Goal: Task Accomplishment & Management: Use online tool/utility

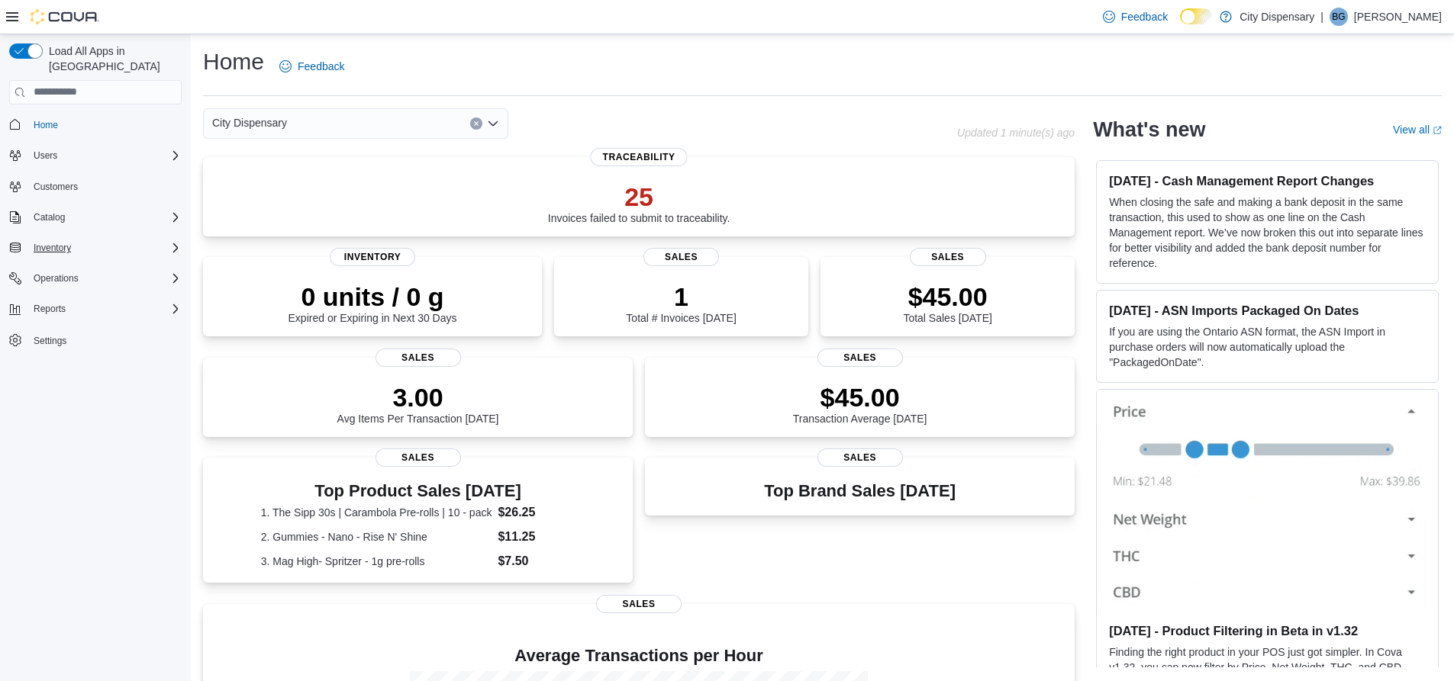
click at [169, 242] on icon "Complex example" at bounding box center [175, 248] width 12 height 12
click at [175, 213] on icon "Complex example" at bounding box center [175, 217] width 5 height 9
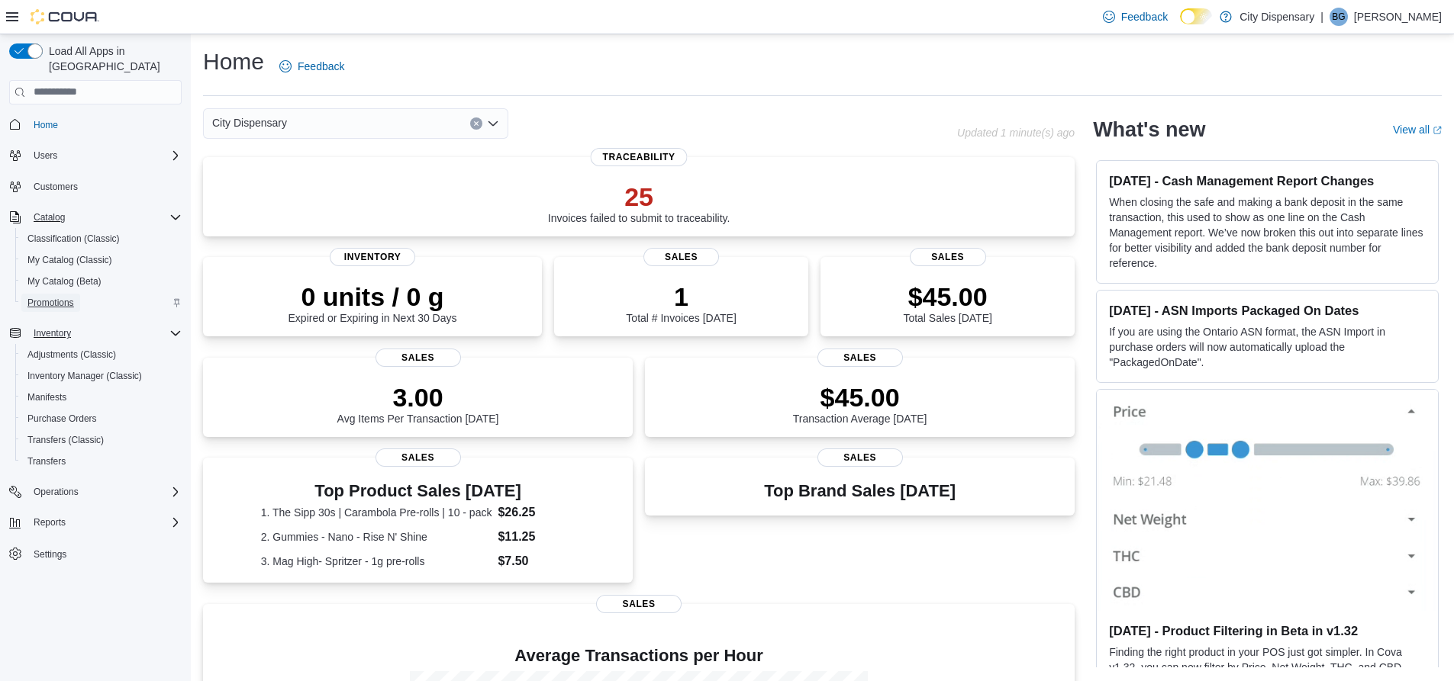
click at [66, 297] on span "Promotions" at bounding box center [50, 303] width 47 height 12
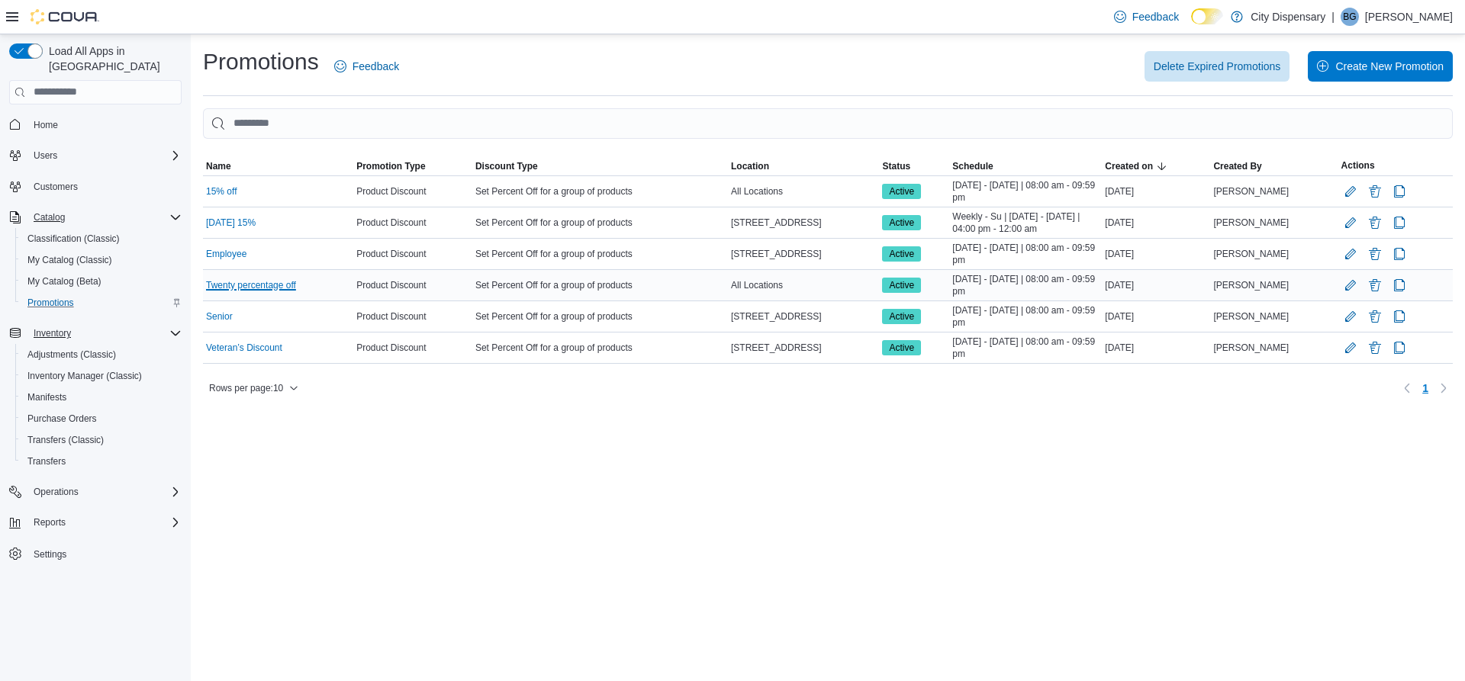
click at [281, 286] on link "Twenty percentage off" at bounding box center [251, 285] width 90 height 12
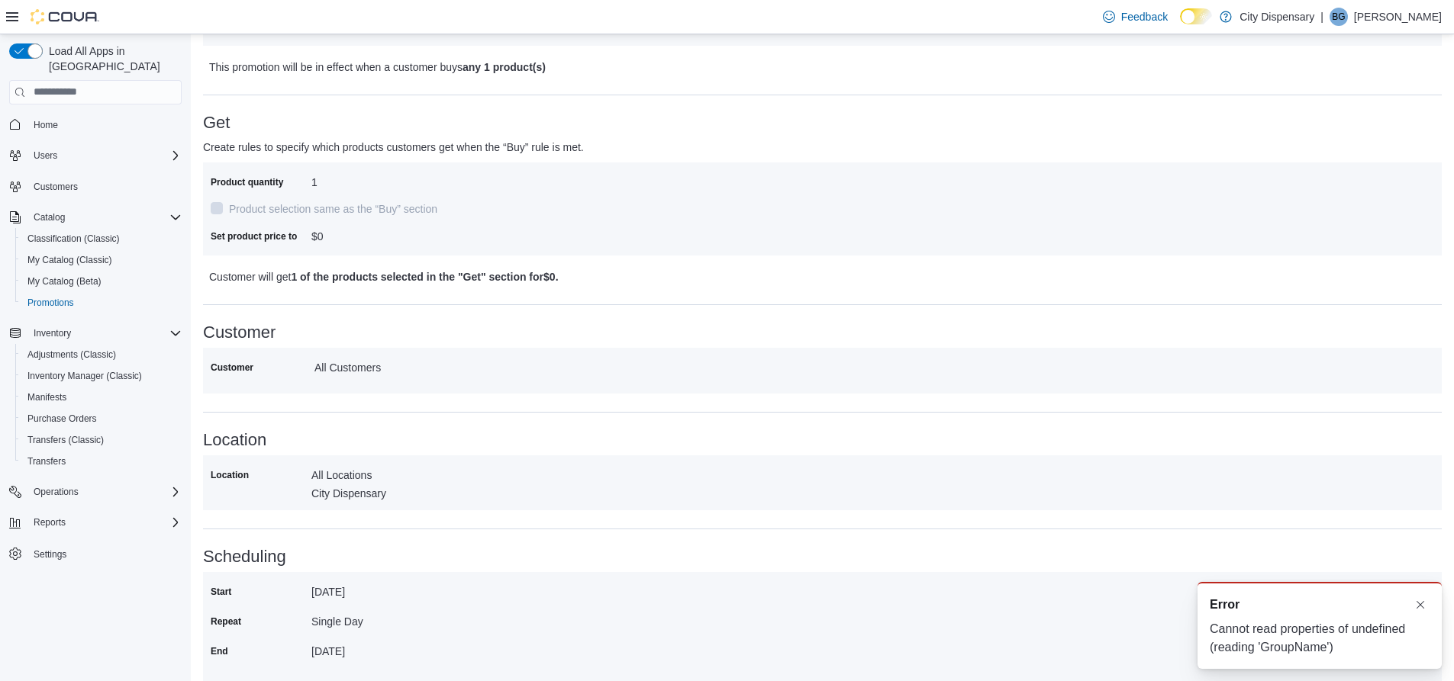
scroll to position [435, 0]
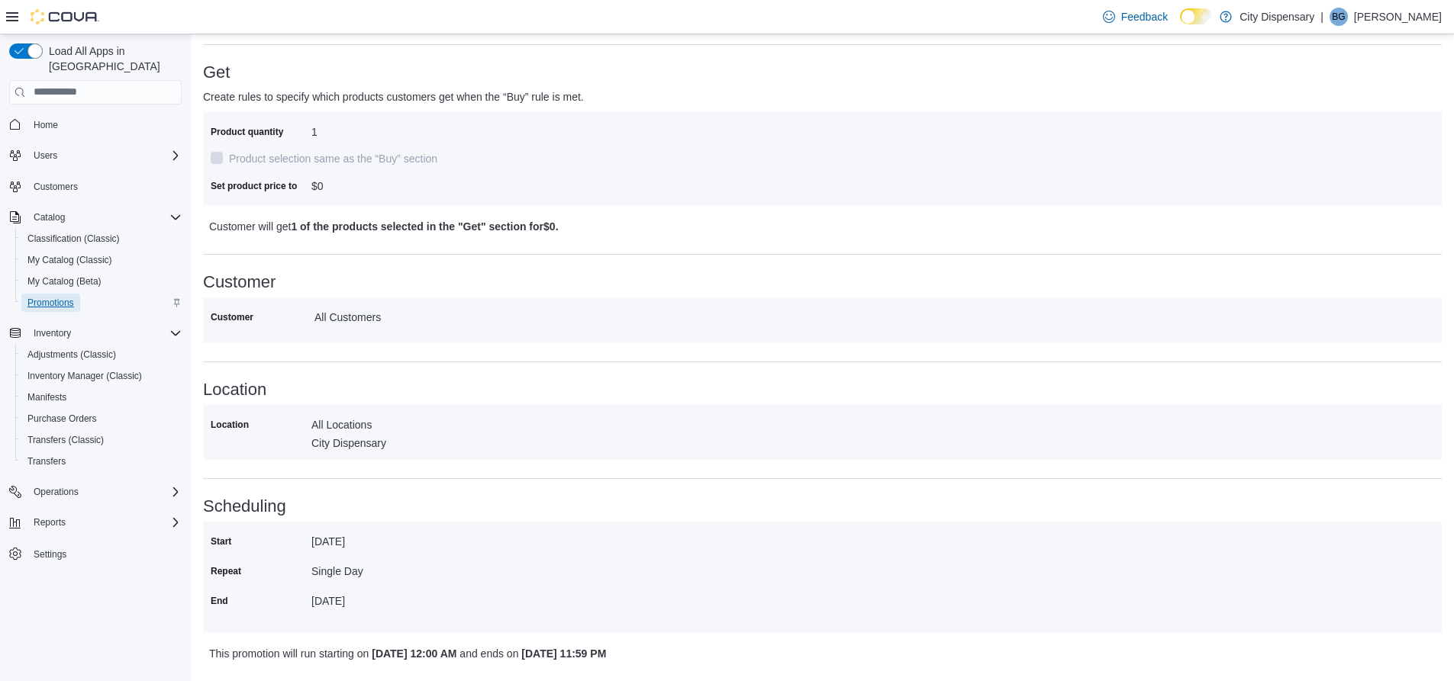
click at [68, 297] on span "Promotions" at bounding box center [50, 303] width 47 height 12
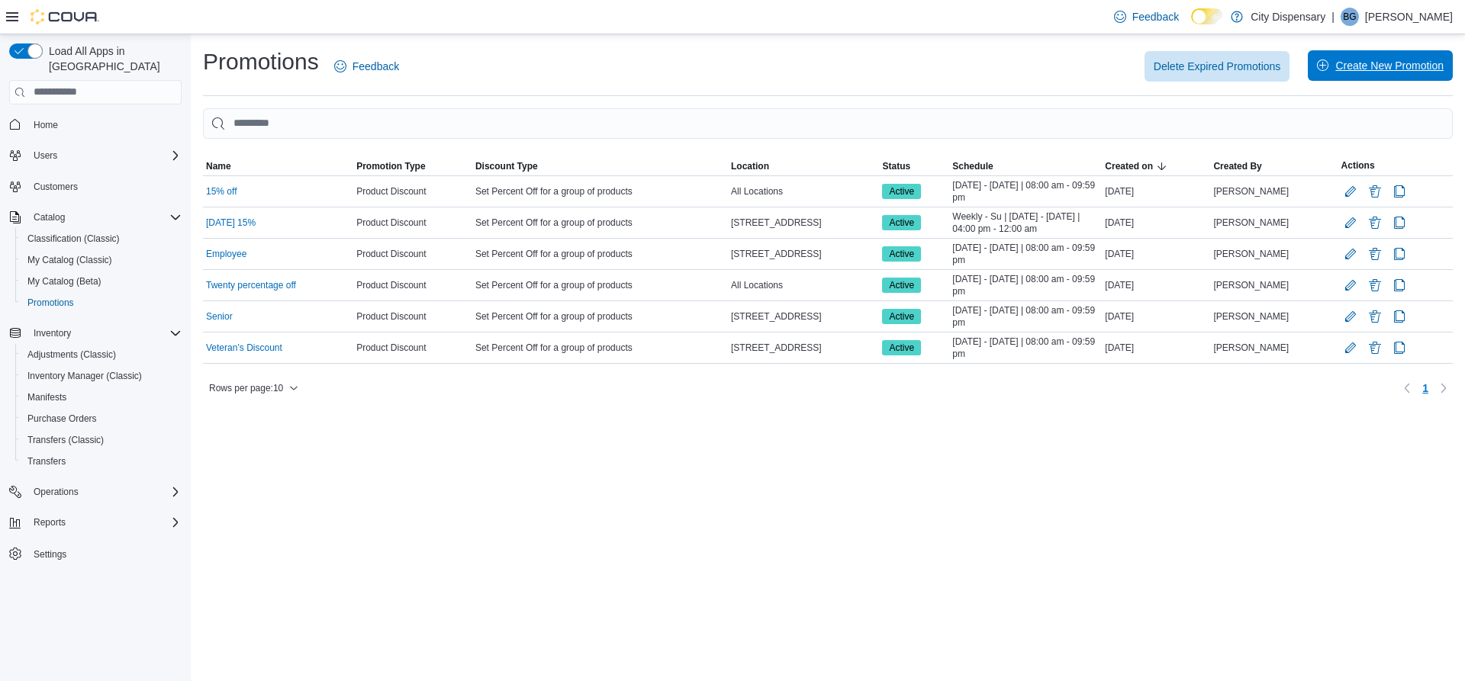
click at [1396, 68] on span "Create New Promotion" at bounding box center [1389, 65] width 108 height 15
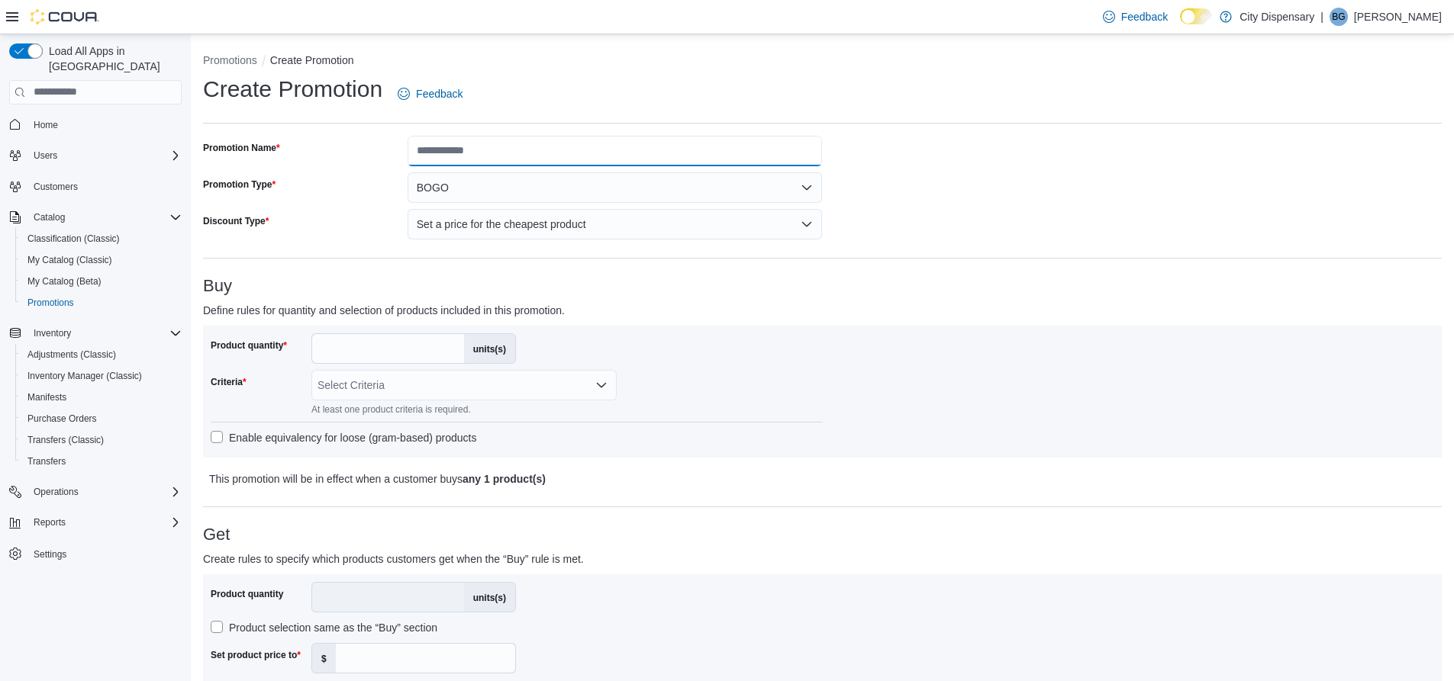
click at [488, 150] on input "Promotion Name" at bounding box center [614, 151] width 415 height 31
type input "**********"
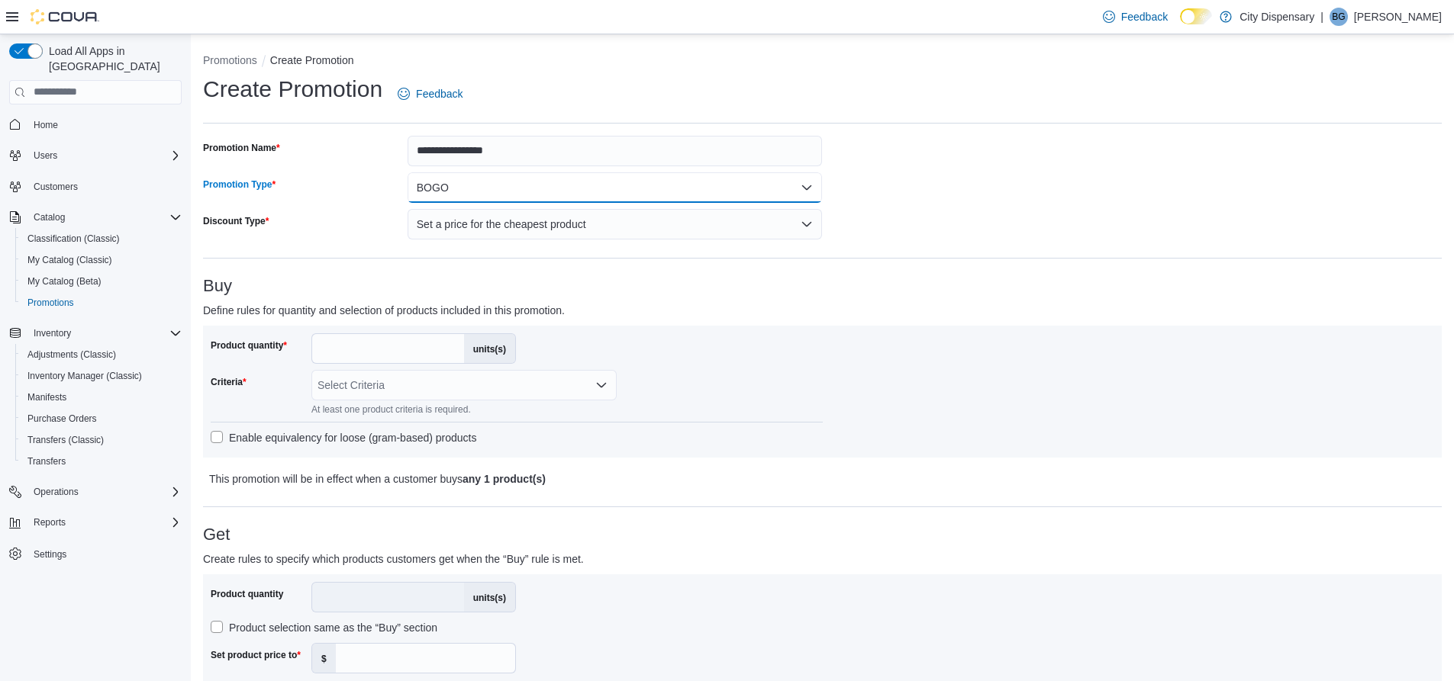
click at [529, 198] on button "BOGO" at bounding box center [614, 187] width 415 height 31
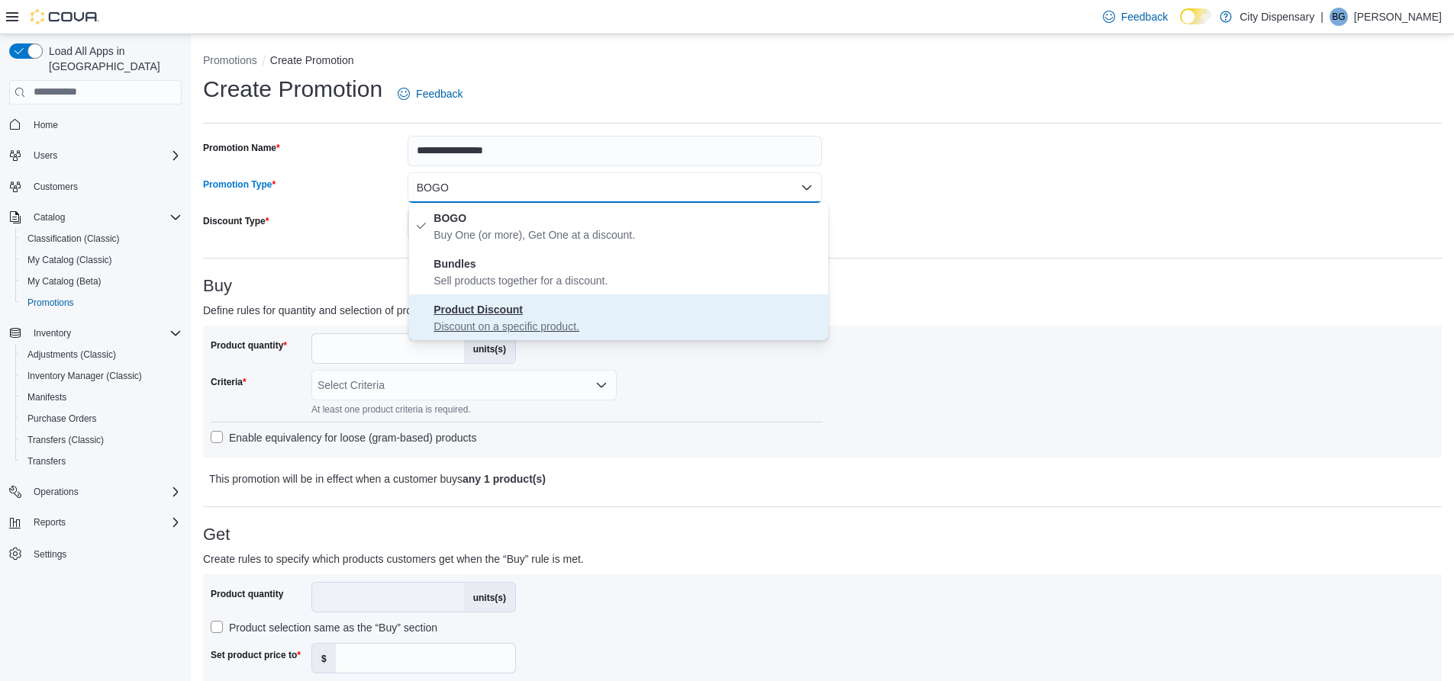
click at [494, 320] on p "Discount on a specific product." at bounding box center [627, 326] width 388 height 15
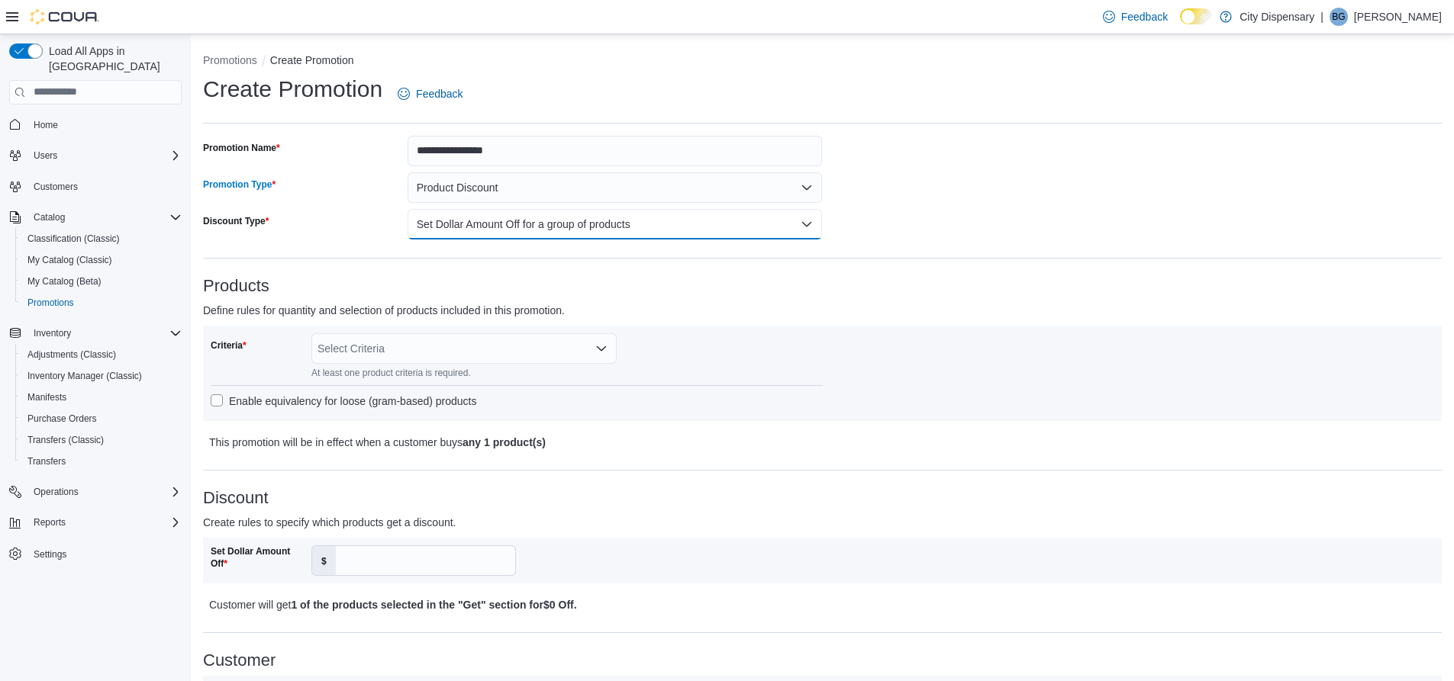
click at [477, 226] on button "Set Dollar Amount Off for a group of products" at bounding box center [614, 224] width 415 height 31
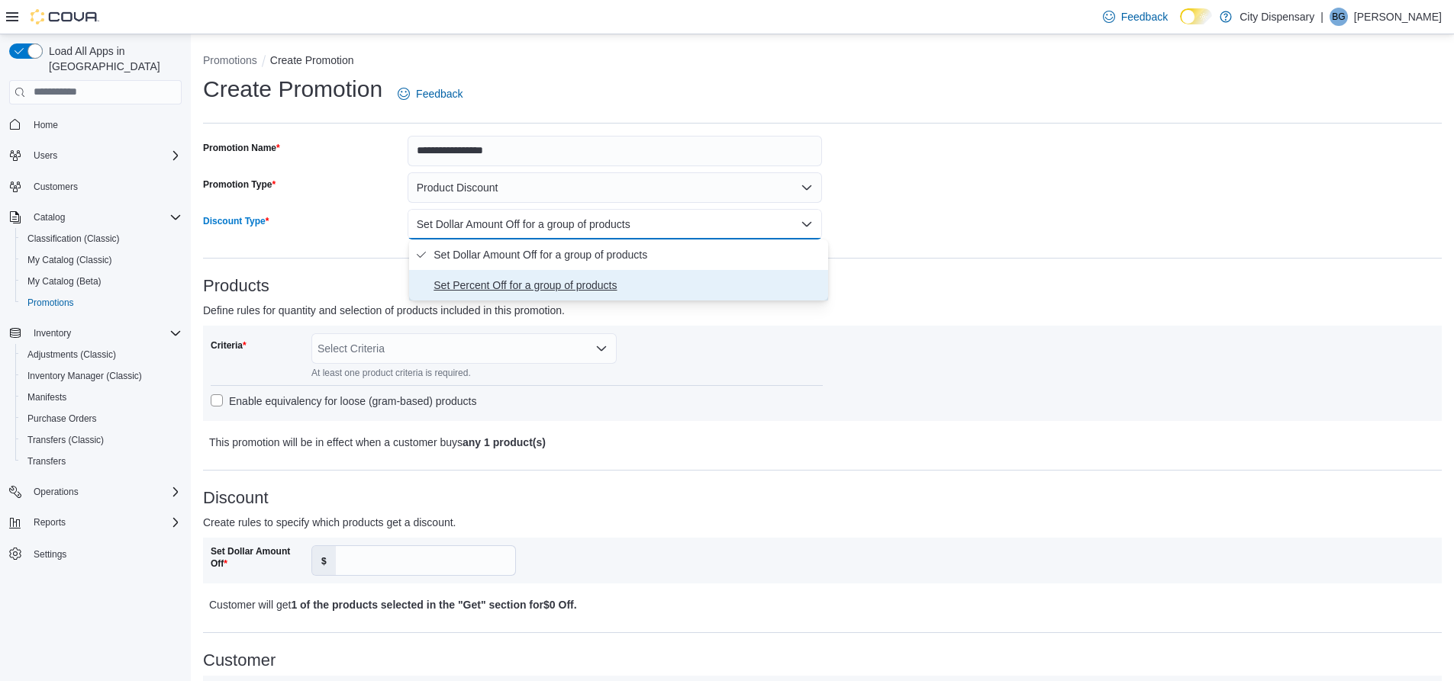
click at [466, 288] on span "Set Percent Off for a group of products" at bounding box center [627, 285] width 388 height 18
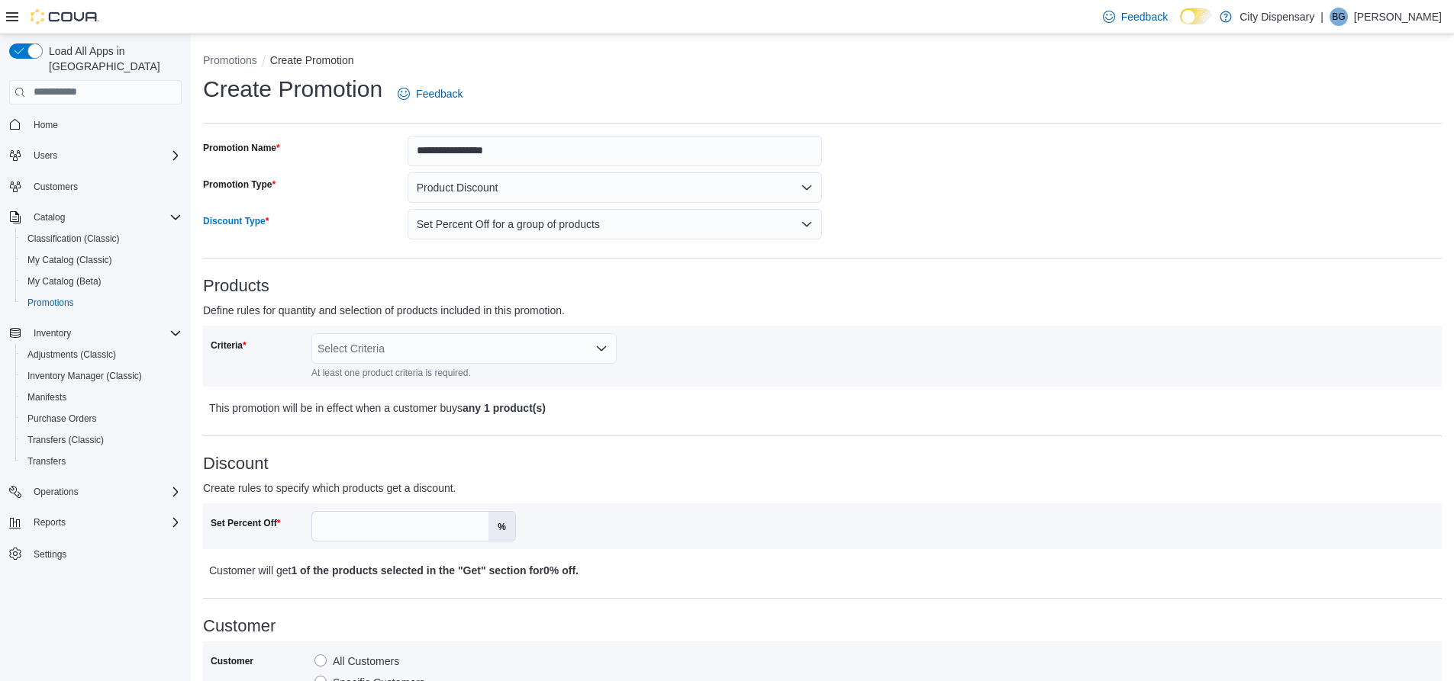
click at [450, 278] on h3 "Products" at bounding box center [822, 286] width 1238 height 18
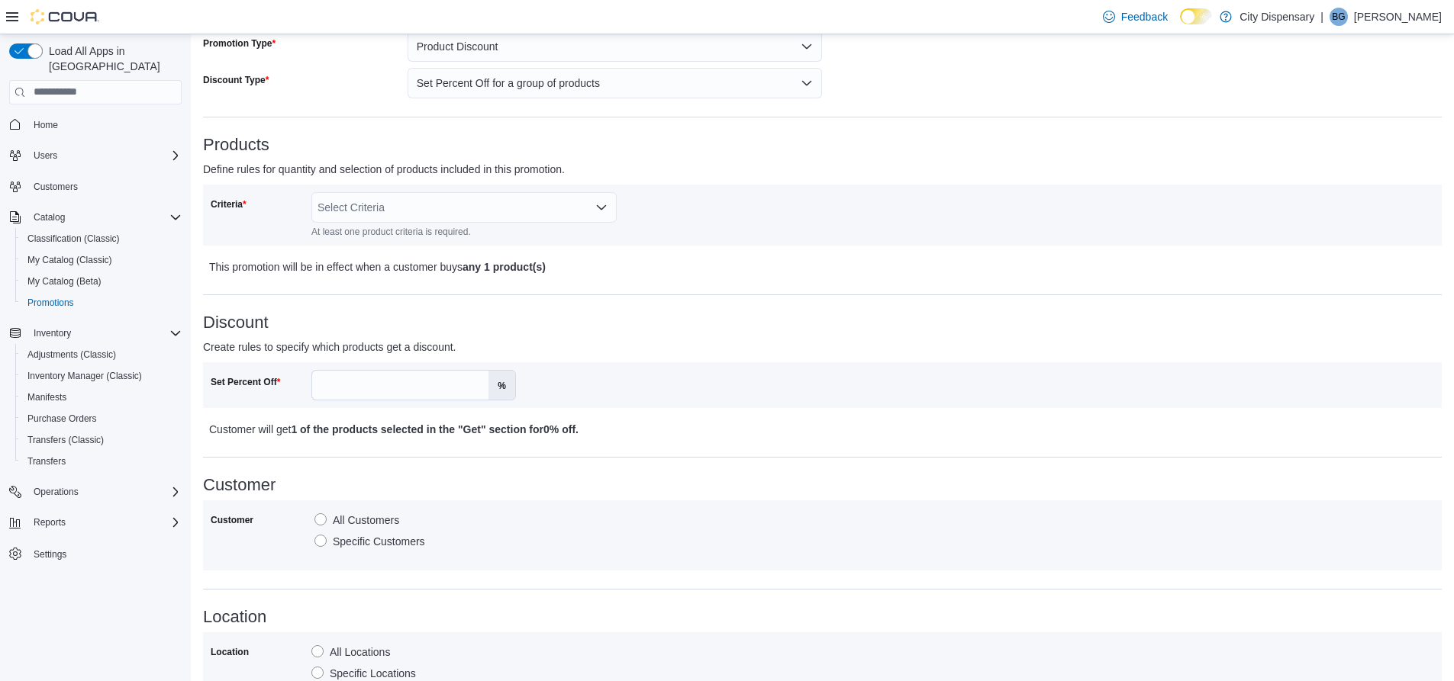
scroll to position [153, 0]
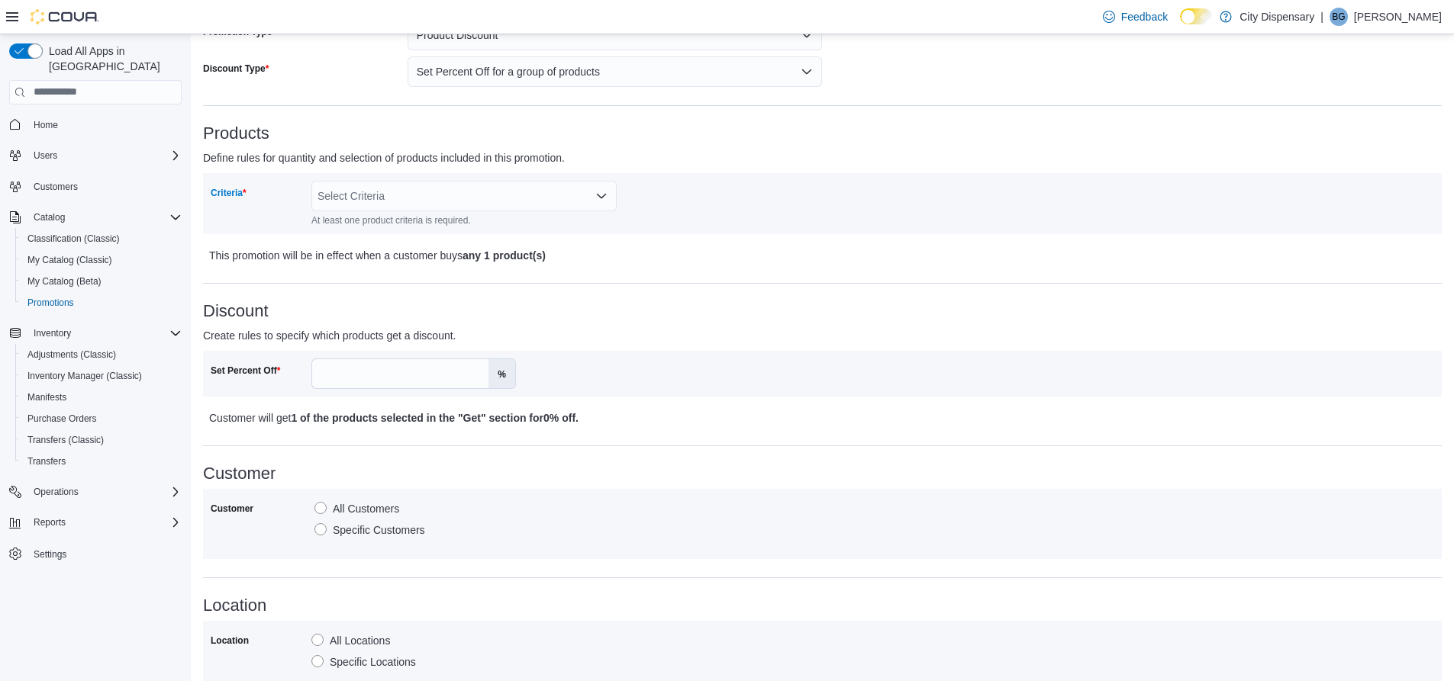
click at [383, 200] on div "Select Criteria" at bounding box center [463, 196] width 305 height 31
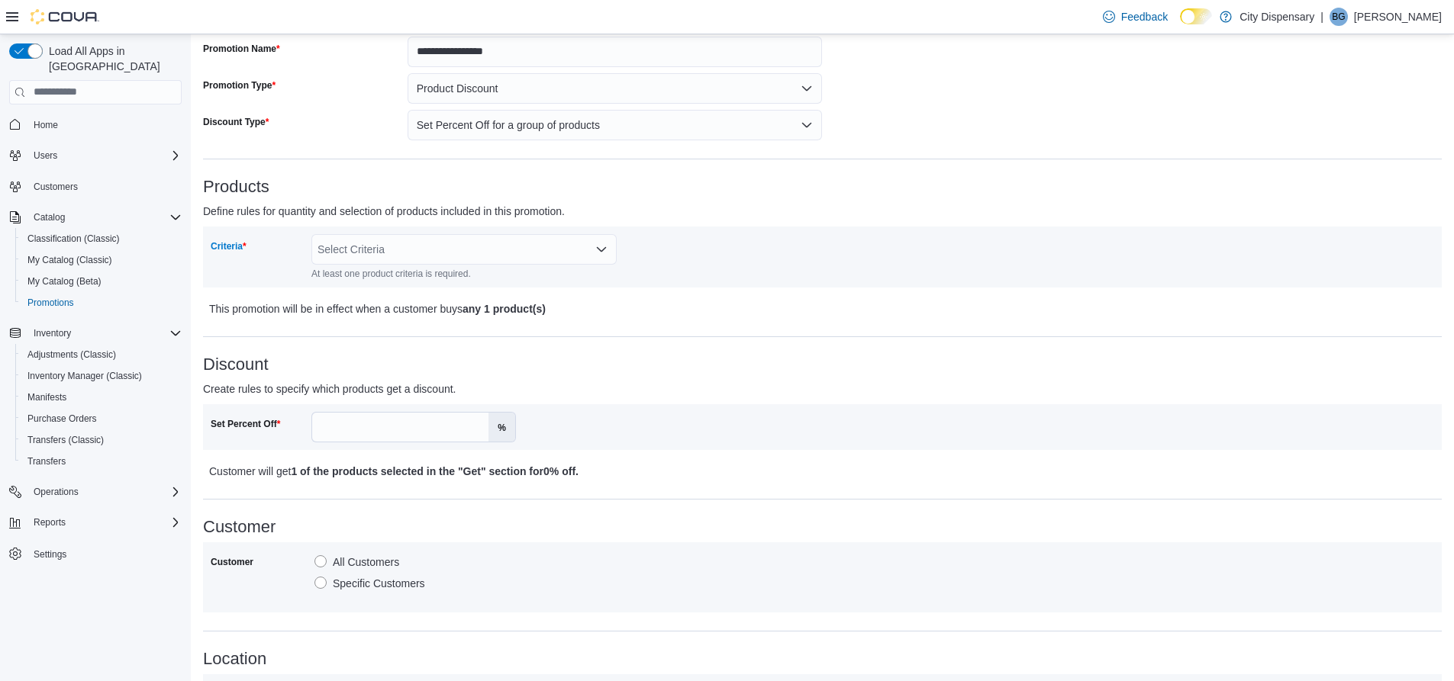
scroll to position [76, 0]
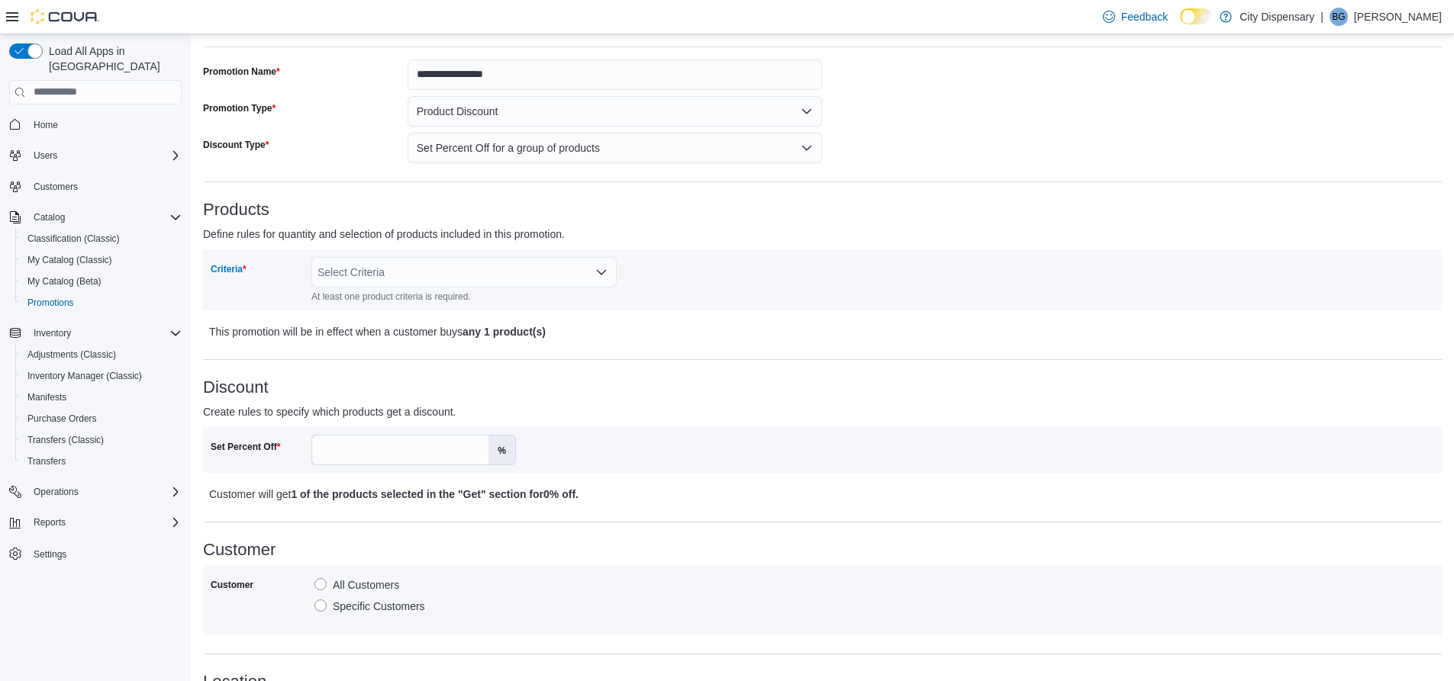
click at [390, 276] on div "Select Criteria Combo box. Selected. Combo box input. Select Criteria. Type som…" at bounding box center [463, 272] width 305 height 31
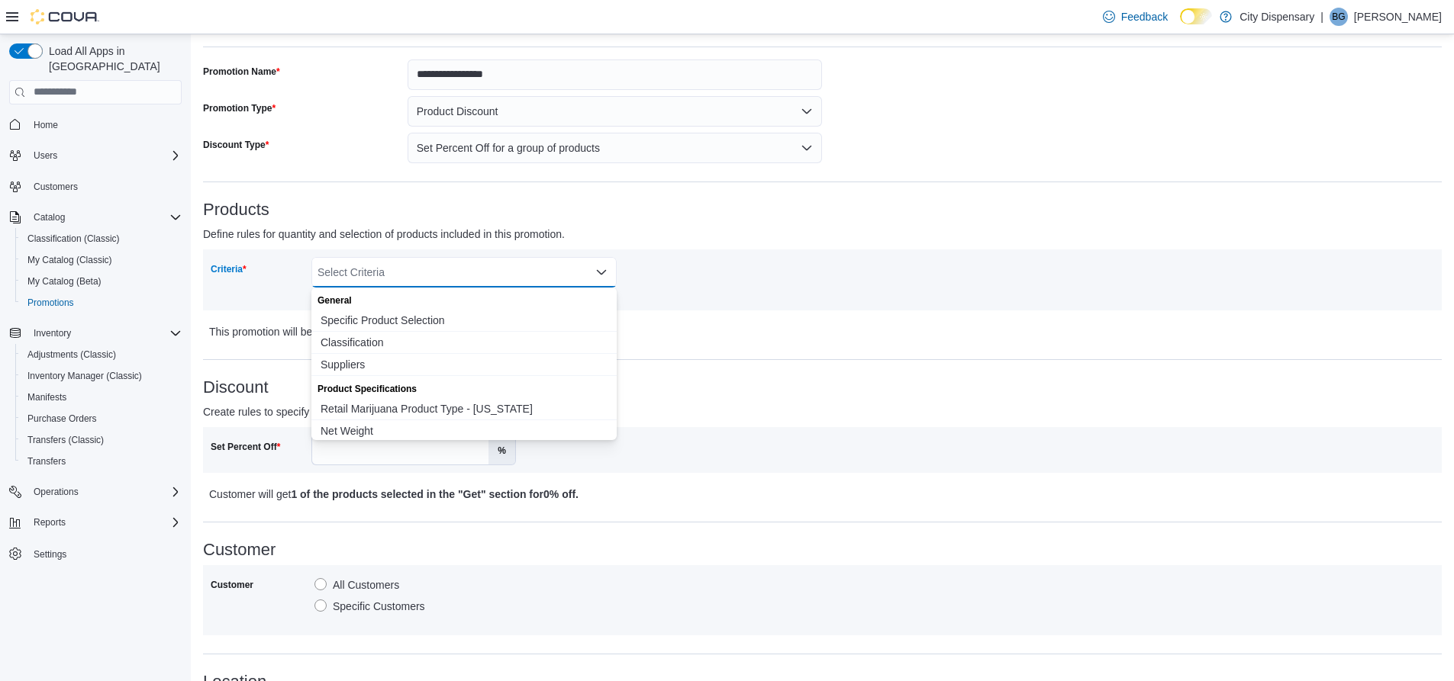
click at [439, 217] on h3 "Products" at bounding box center [822, 210] width 1238 height 18
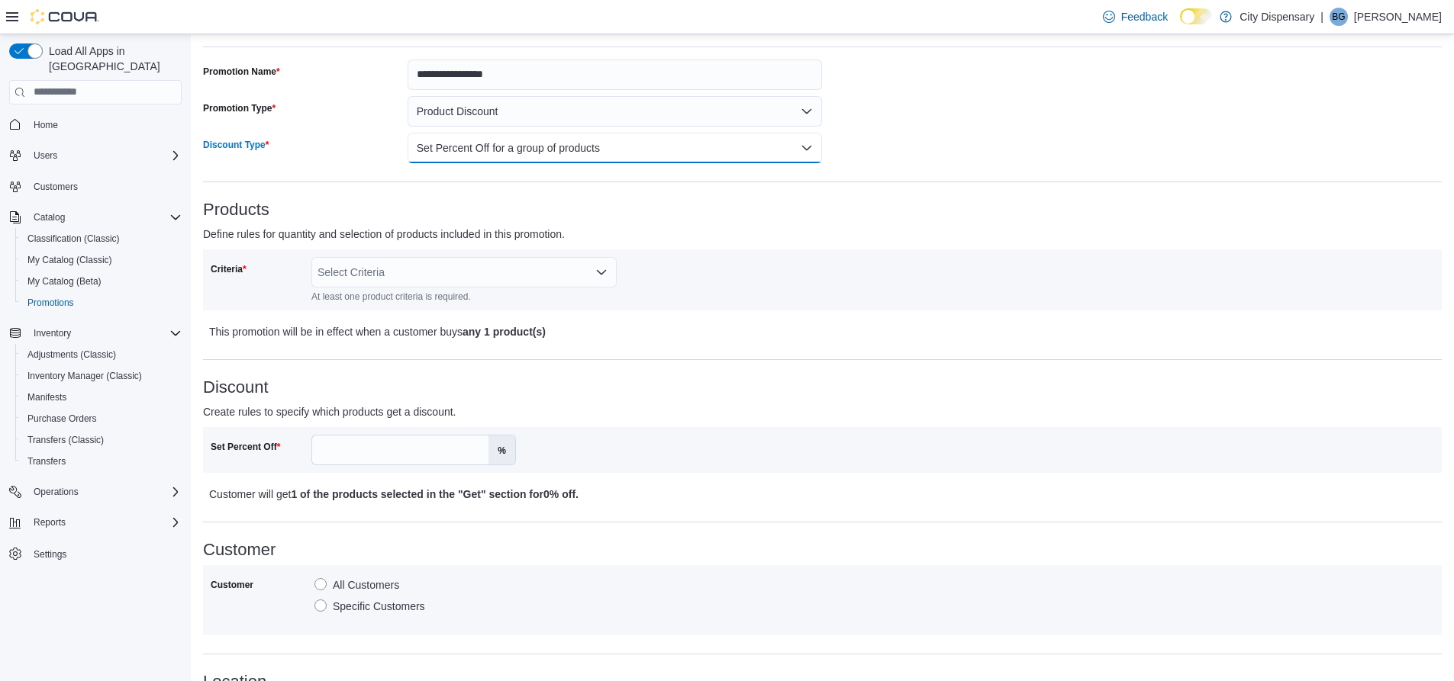
click at [636, 147] on button "Set Percent Off for a group of products" at bounding box center [614, 148] width 415 height 31
click at [588, 217] on span "Set Percent Off for a group of products" at bounding box center [627, 209] width 388 height 18
click at [709, 224] on div "Products Define rules for quantity and selection of products included in this p…" at bounding box center [822, 271] width 1238 height 140
click at [448, 444] on input "Set Percent Off" at bounding box center [400, 450] width 176 height 29
type input "**"
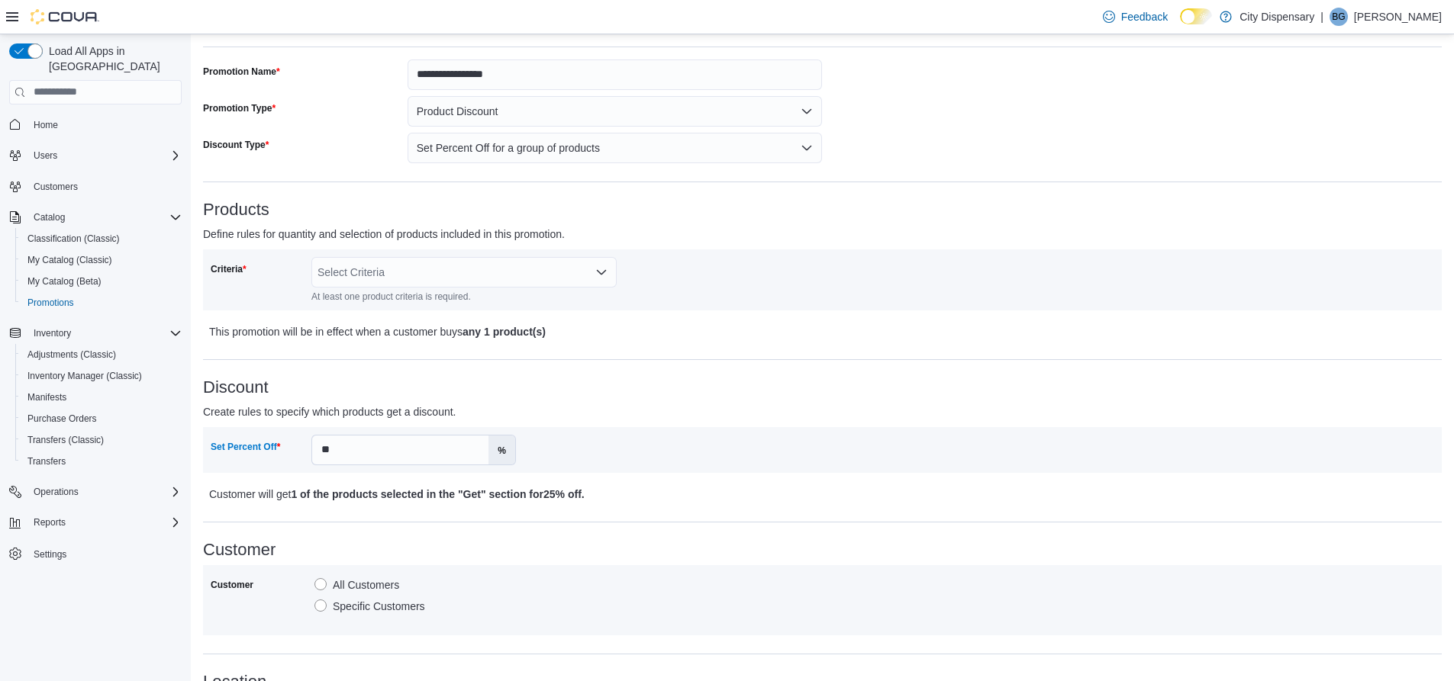
click at [572, 328] on p "This promotion will be in effect when a customer buys any 1 product(s)" at bounding box center [668, 332] width 919 height 18
click at [544, 278] on div "Select Criteria" at bounding box center [463, 272] width 305 height 31
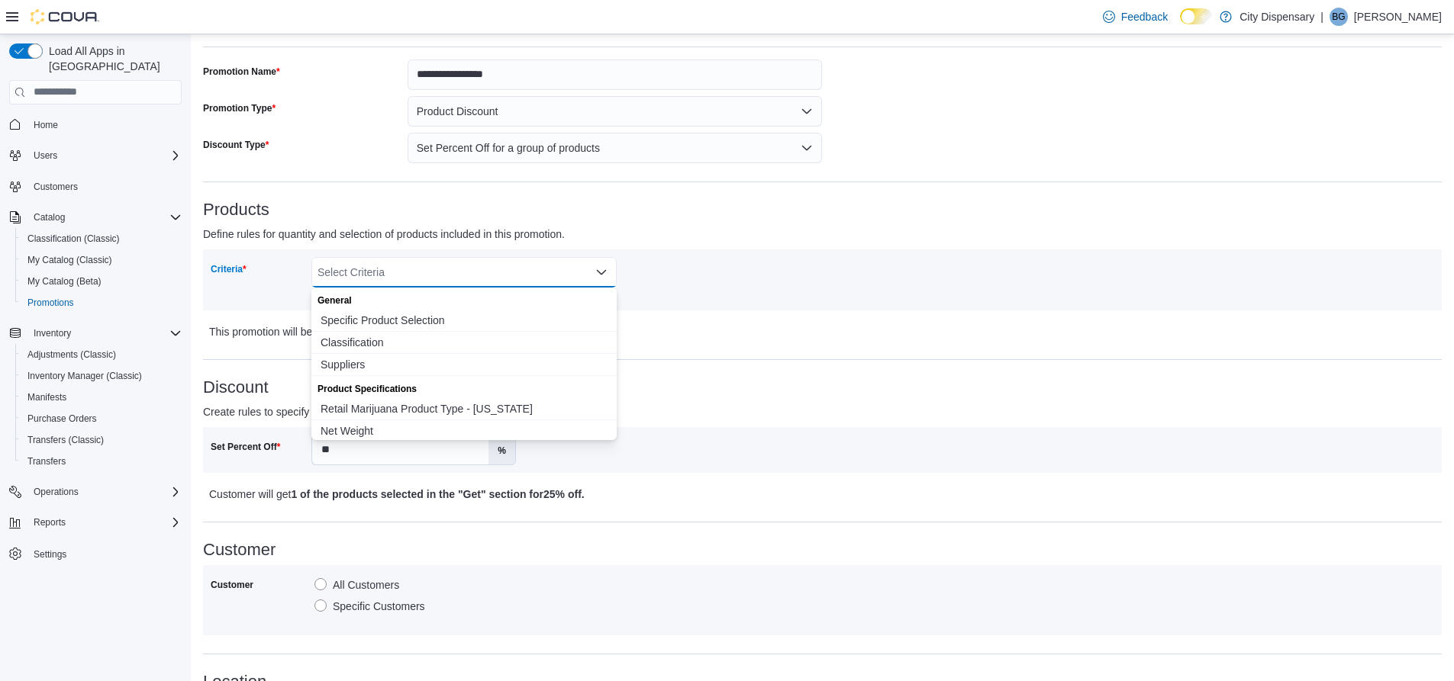
click at [761, 356] on div "**********" at bounding box center [822, 553] width 1238 height 987
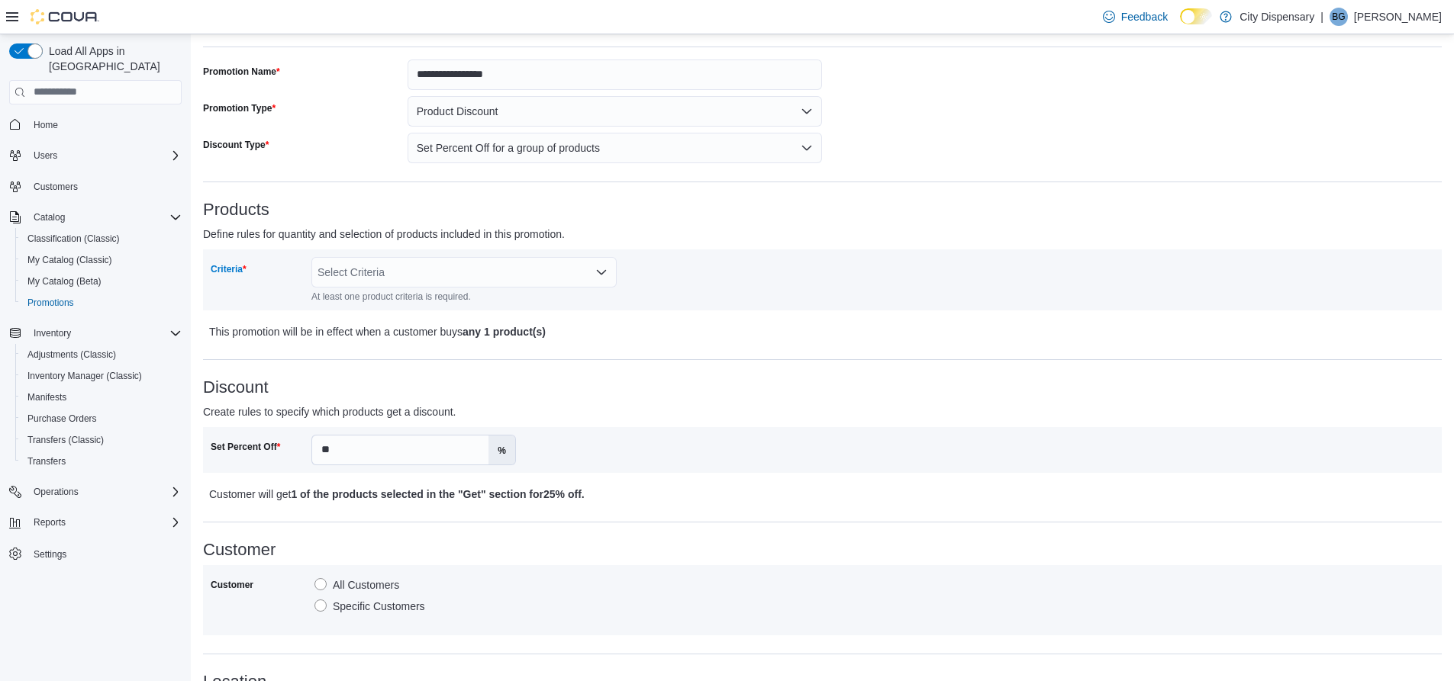
click at [601, 270] on icon "Open list of options" at bounding box center [601, 272] width 12 height 12
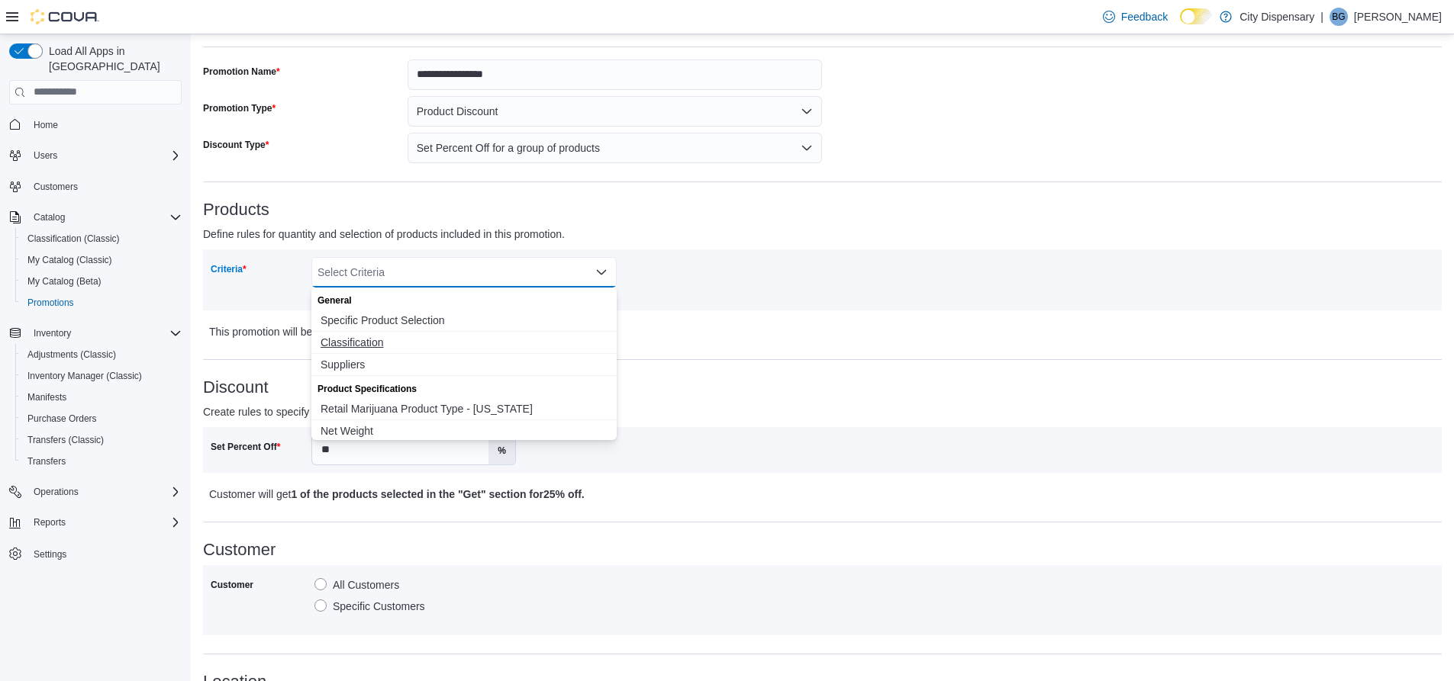
click at [400, 347] on span "Classification" at bounding box center [463, 342] width 287 height 15
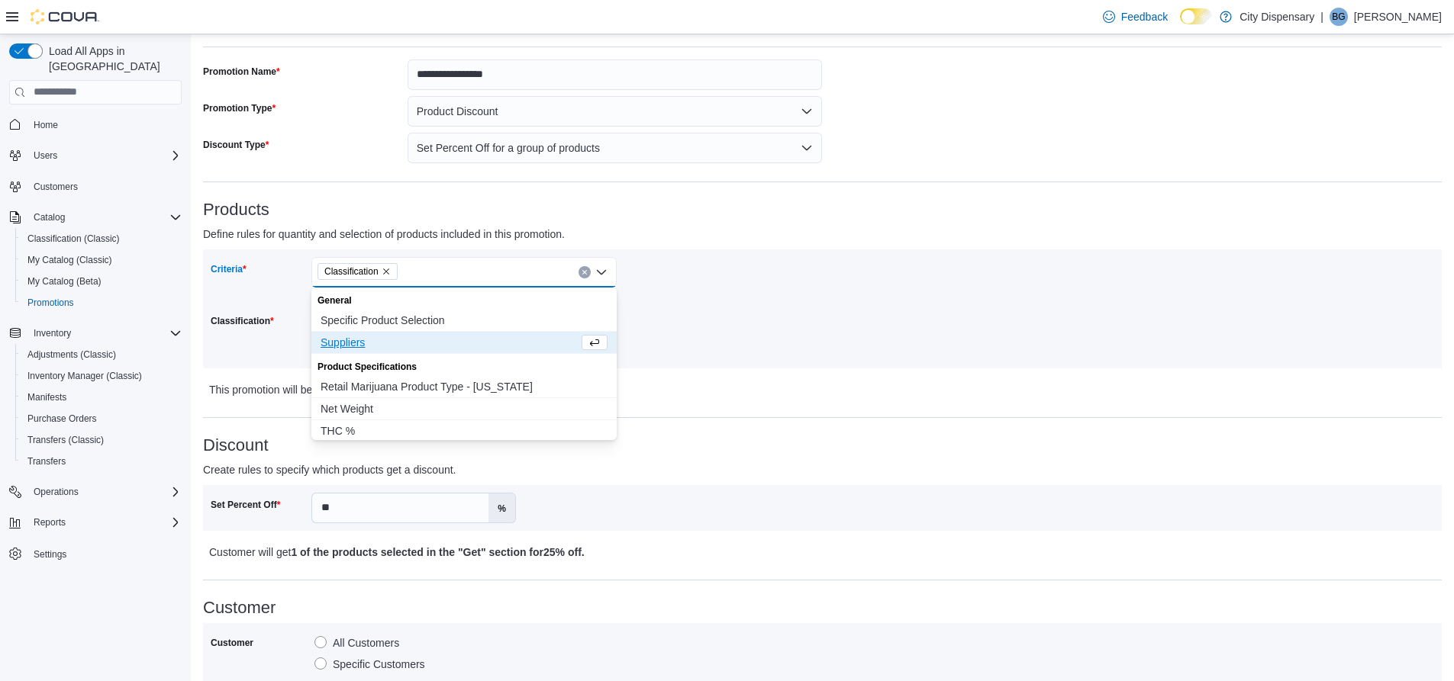
click at [769, 297] on div "Criteria Classification Combo box. Selected. Classification. Press Backspace to…" at bounding box center [517, 309] width 612 height 104
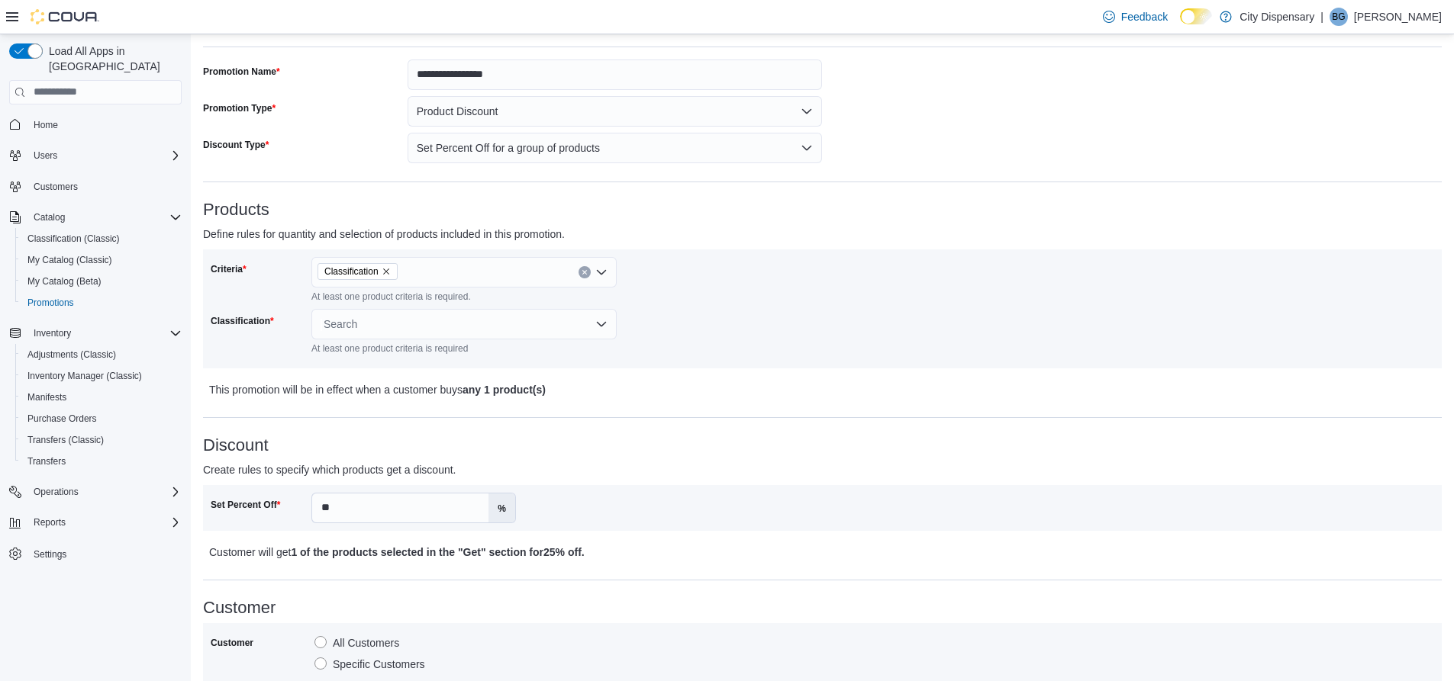
click at [505, 328] on div "Search" at bounding box center [463, 324] width 305 height 31
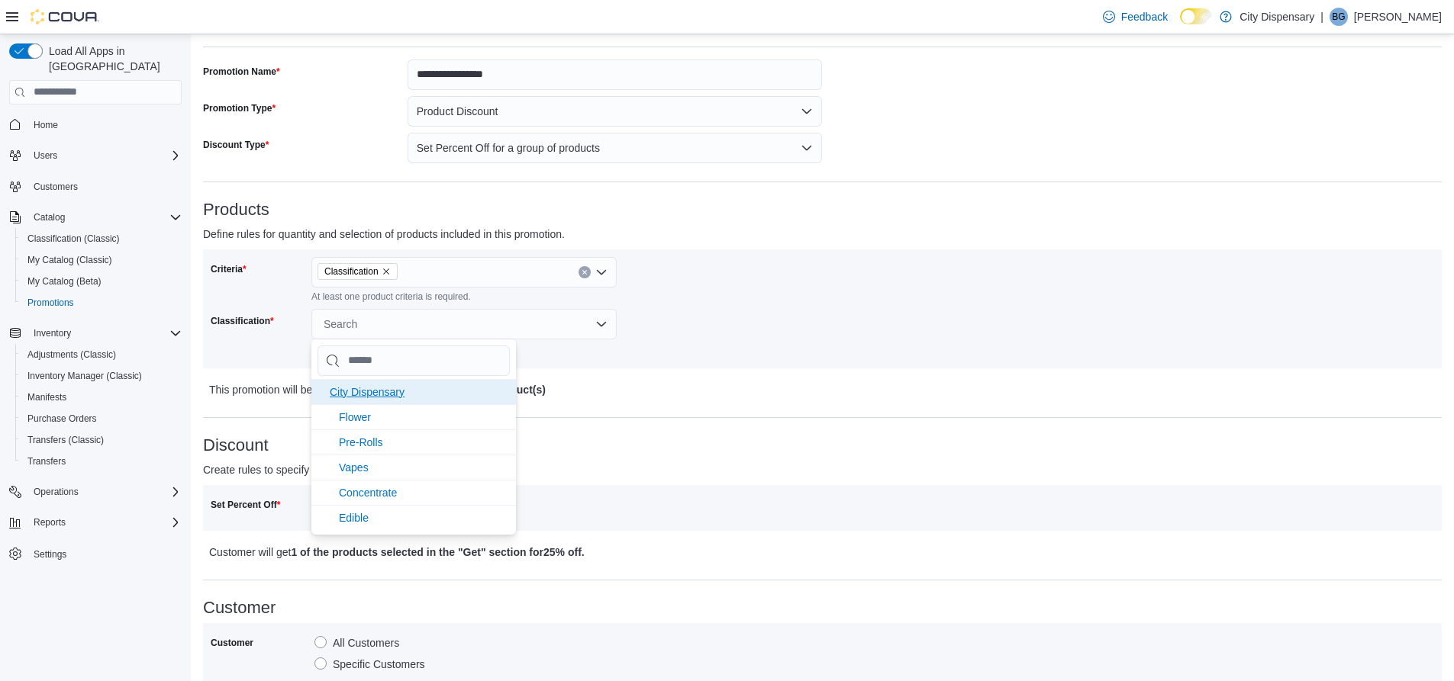
click at [420, 397] on li "City Dispensary" at bounding box center [413, 391] width 204 height 25
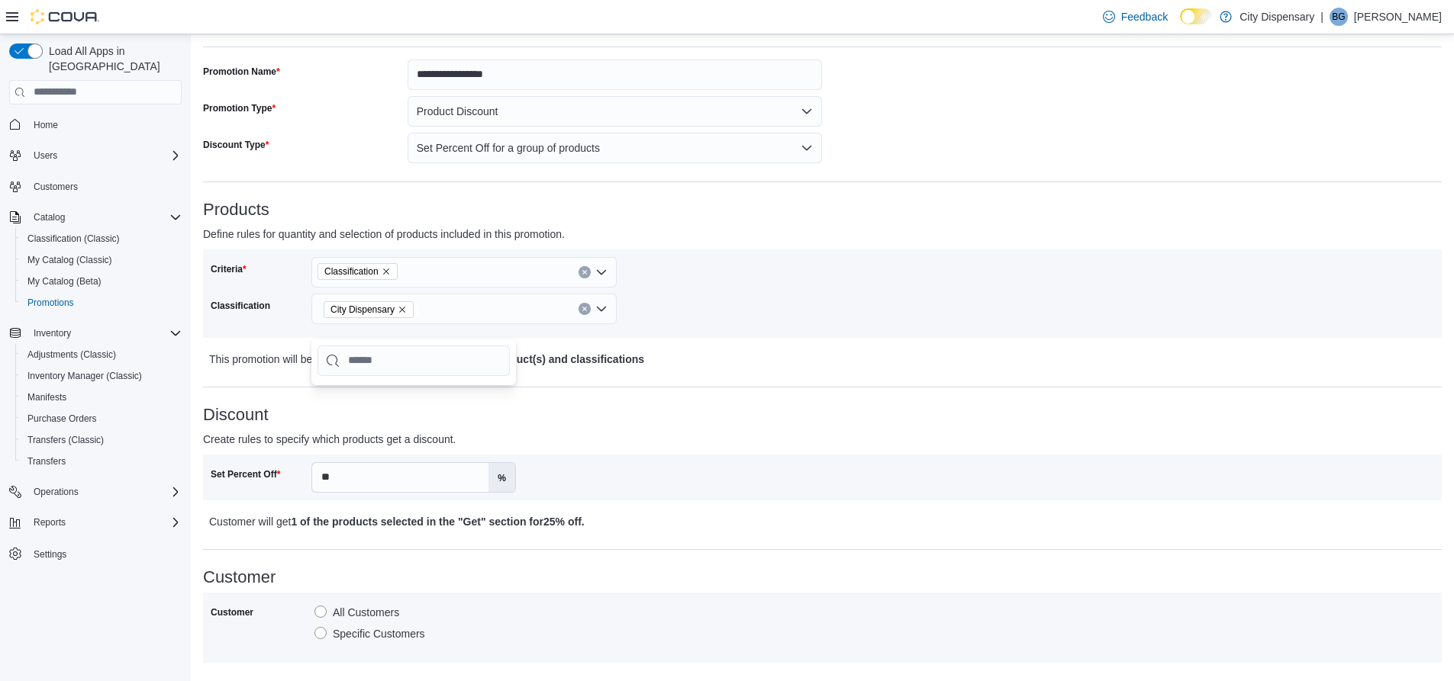
click at [707, 363] on p "This promotion will be in effect when a customer buys any 1 product(s) and clas…" at bounding box center [668, 359] width 919 height 18
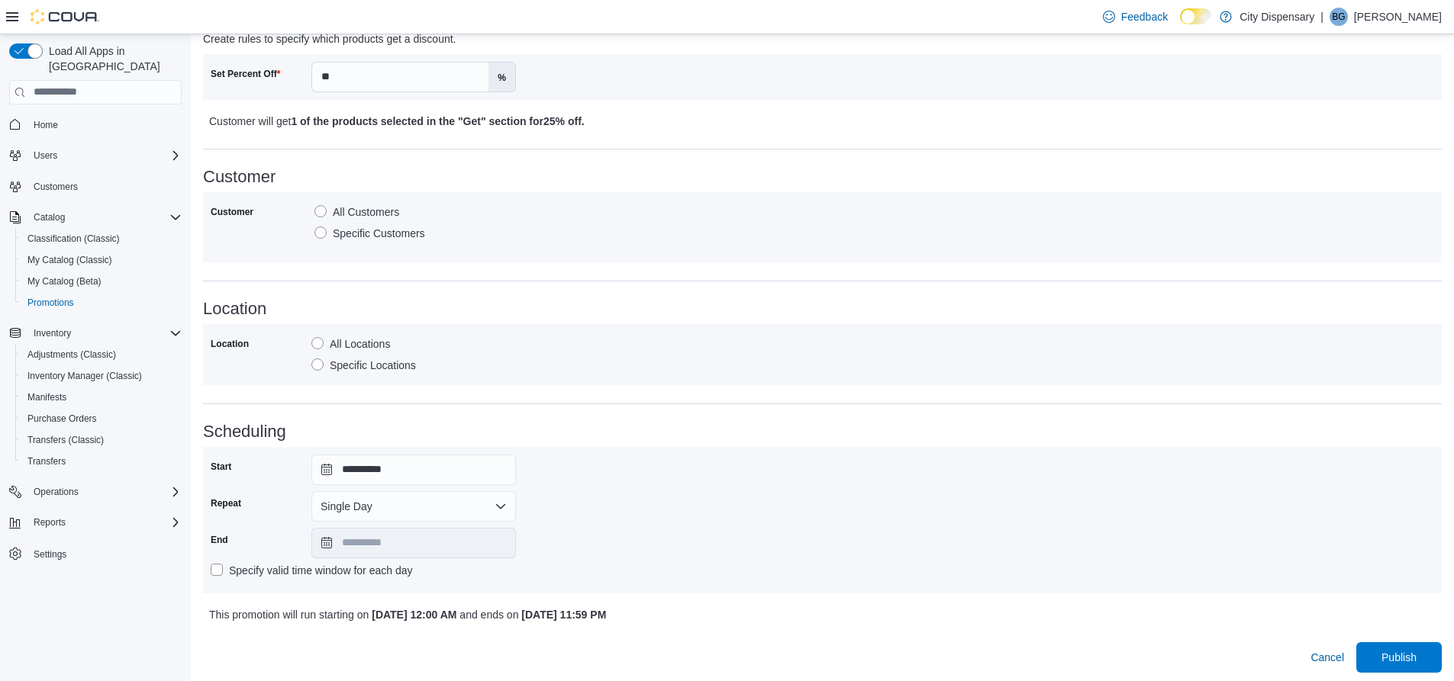
scroll to position [481, 0]
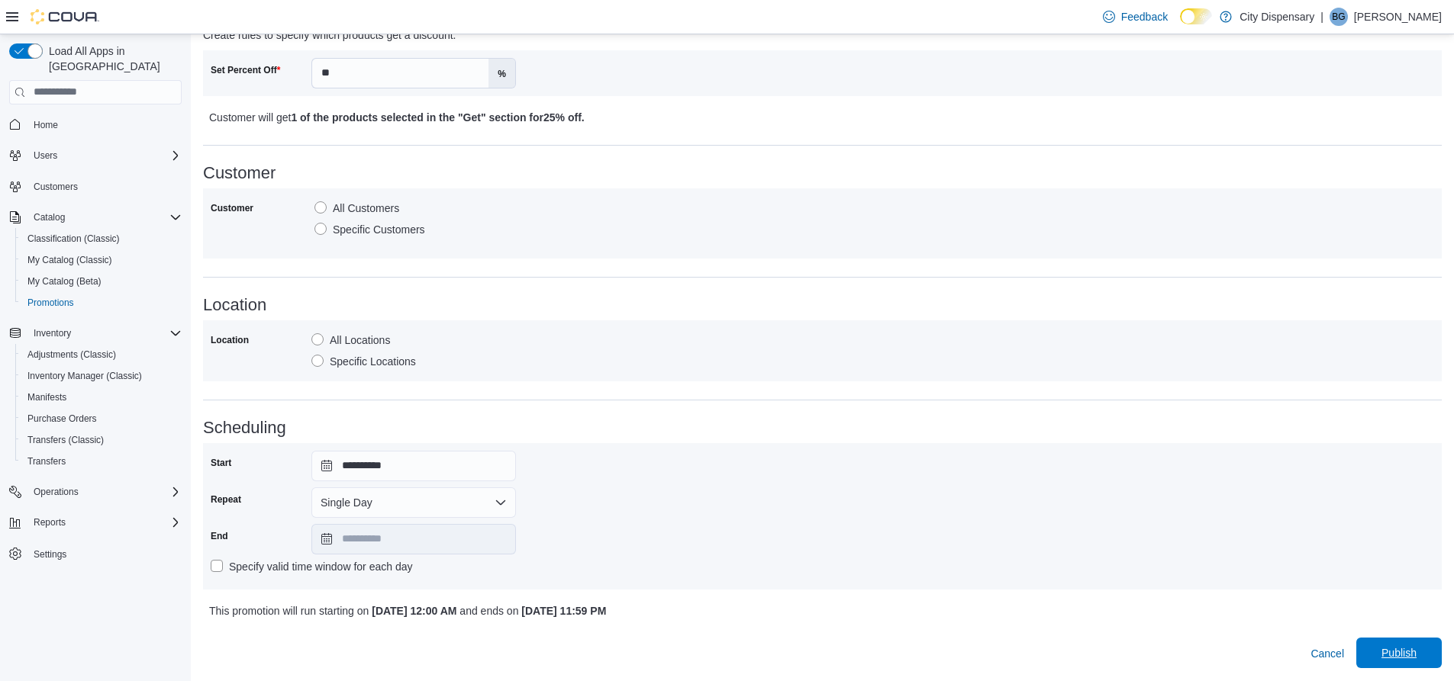
click at [1396, 646] on span "Publish" at bounding box center [1398, 652] width 35 height 15
